Goal: Transaction & Acquisition: Purchase product/service

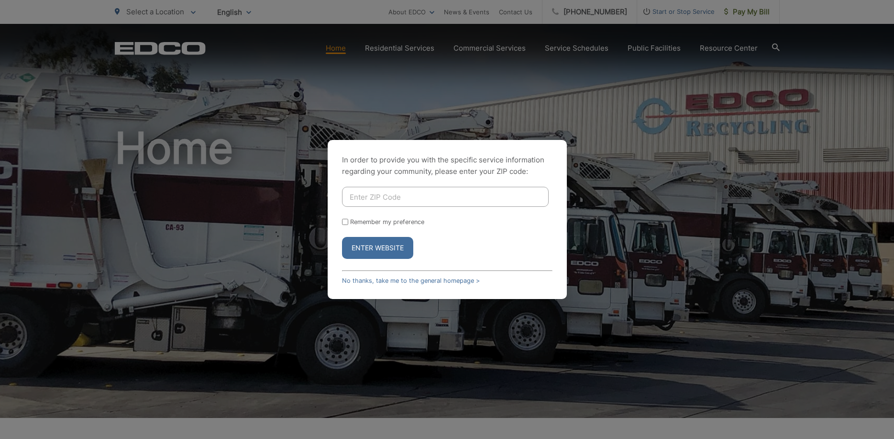
click at [615, 103] on div "In order to provide you with the specific service information regarding your co…" at bounding box center [447, 219] width 894 height 439
click at [823, 36] on div "In order to provide you with the specific service information regarding your co…" at bounding box center [447, 219] width 894 height 439
click at [445, 284] on link "No thanks, take me to the general homepage >" at bounding box center [411, 280] width 138 height 7
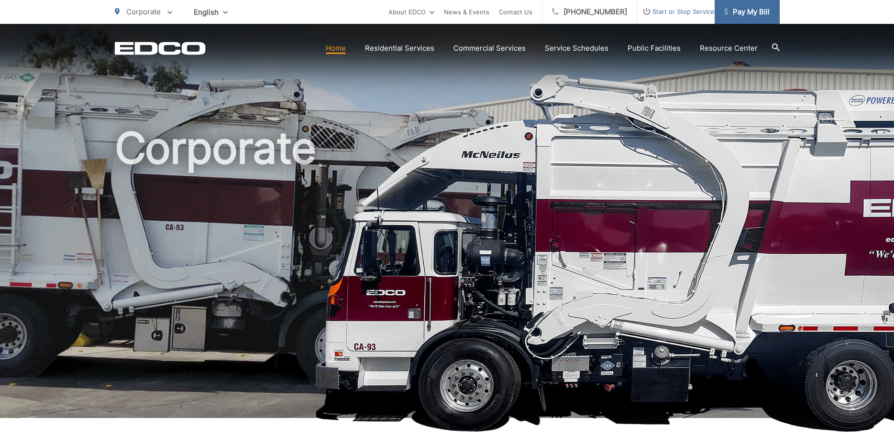
click at [753, 11] on span "Pay My Bill" at bounding box center [746, 11] width 45 height 11
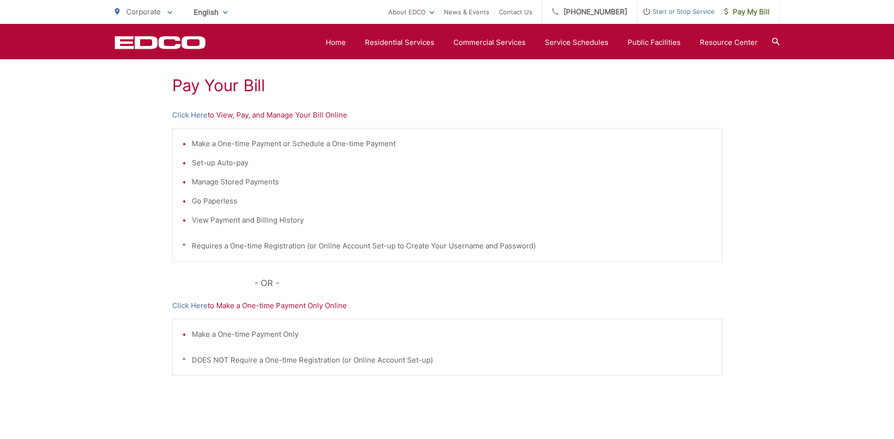
scroll to position [155, 0]
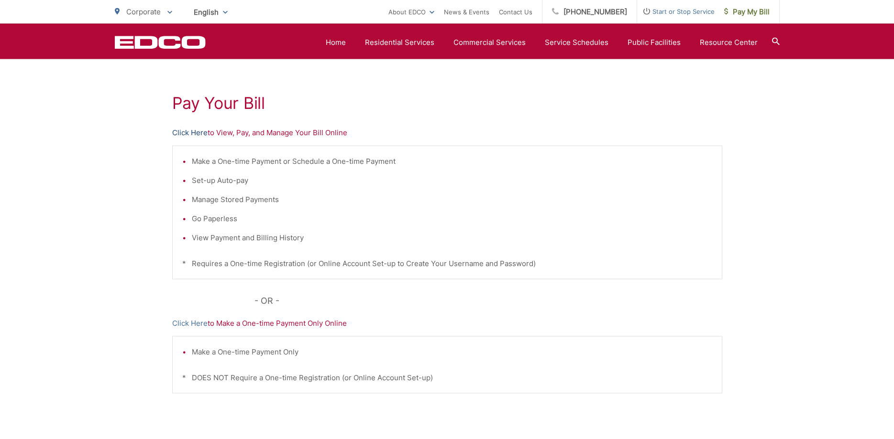
click at [192, 135] on link "Click Here" at bounding box center [189, 132] width 35 height 11
